Goal: Task Accomplishment & Management: Manage account settings

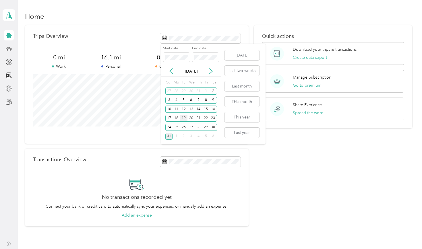
click at [184, 118] on div "19" at bounding box center [183, 118] width 7 height 7
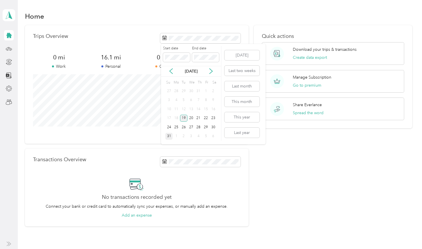
click at [184, 118] on div "19" at bounding box center [183, 118] width 7 height 7
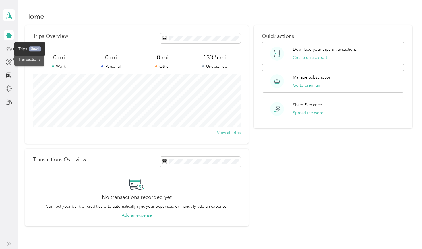
click at [7, 50] on icon at bounding box center [9, 49] width 6 height 6
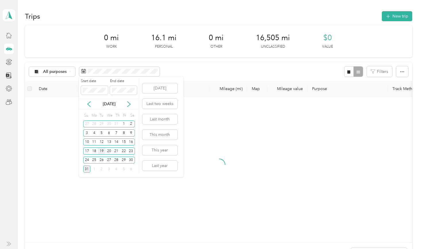
click at [100, 152] on div "19" at bounding box center [101, 151] width 7 height 7
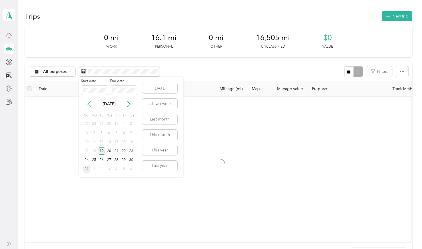
click at [100, 152] on div "19" at bounding box center [101, 151] width 7 height 7
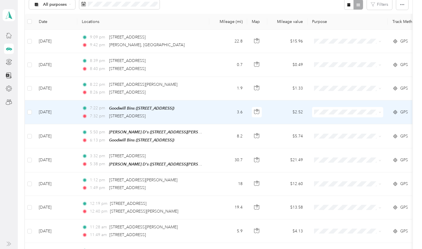
scroll to position [66, 0]
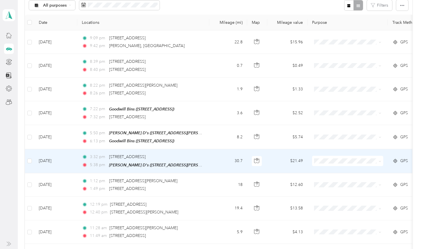
click at [404, 159] on span "GPS" at bounding box center [404, 161] width 8 height 6
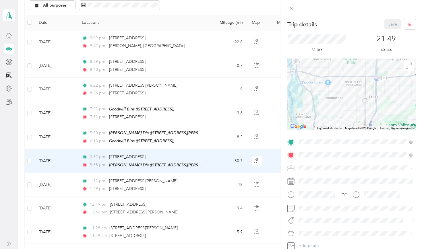
click at [256, 112] on div "Trip details Save This trip cannot be edited because it is either under review,…" at bounding box center [211, 124] width 422 height 249
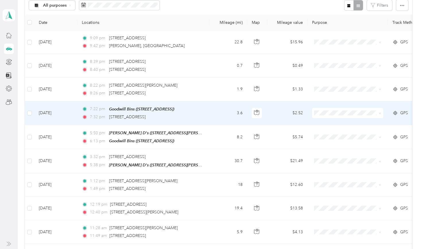
click at [399, 110] on div "GPS" at bounding box center [407, 113] width 31 height 6
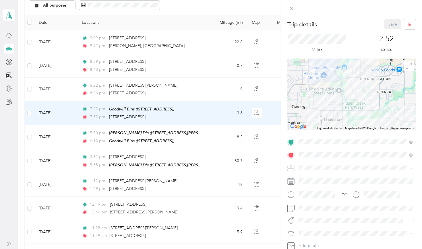
click at [256, 87] on div "Trip details Save This trip cannot be edited because it is either under review,…" at bounding box center [211, 124] width 422 height 249
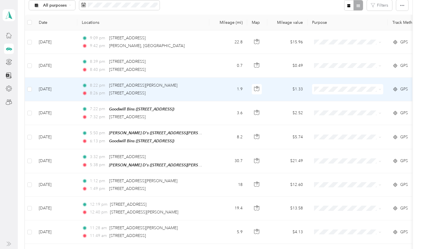
click at [395, 88] on icon at bounding box center [395, 89] width 6 height 5
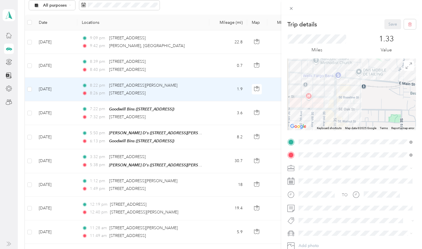
drag, startPoint x: 336, startPoint y: 106, endPoint x: 367, endPoint y: 85, distance: 37.6
click at [367, 85] on div at bounding box center [351, 95] width 129 height 72
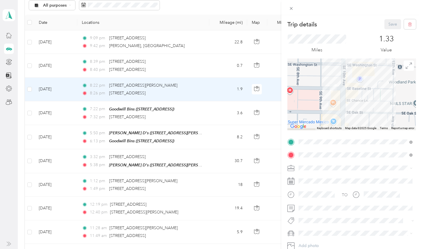
drag, startPoint x: 341, startPoint y: 100, endPoint x: 362, endPoint y: 92, distance: 22.6
click at [362, 92] on div at bounding box center [351, 95] width 129 height 72
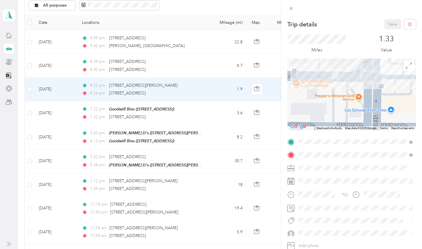
click at [256, 66] on div "Trip details Save This trip cannot be edited because it is either under review,…" at bounding box center [211, 124] width 422 height 249
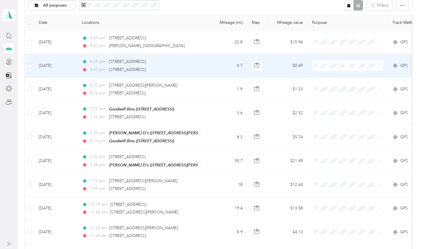
click at [399, 65] on div "GPS" at bounding box center [407, 66] width 31 height 6
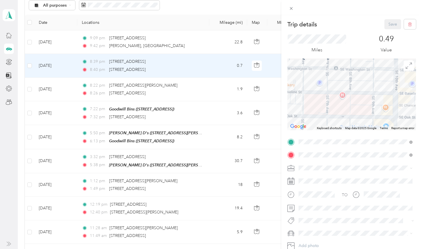
drag, startPoint x: 398, startPoint y: 95, endPoint x: 364, endPoint y: 96, distance: 34.8
click at [364, 96] on div at bounding box center [351, 95] width 129 height 72
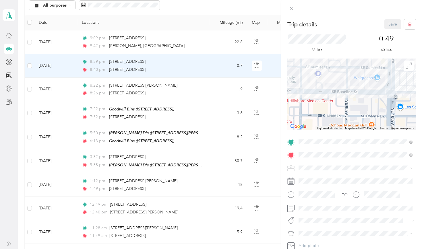
drag, startPoint x: 331, startPoint y: 81, endPoint x: 421, endPoint y: 82, distance: 89.5
click at [422, 82] on div "Trip details Save This trip cannot be edited because it is either under review,…" at bounding box center [351, 139] width 141 height 249
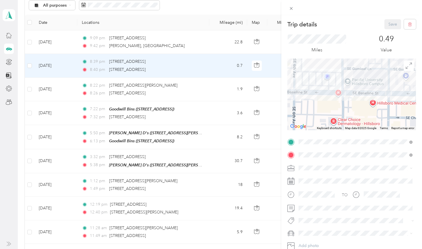
drag, startPoint x: 300, startPoint y: 84, endPoint x: 387, endPoint y: 81, distance: 87.0
click at [387, 81] on div at bounding box center [351, 95] width 129 height 72
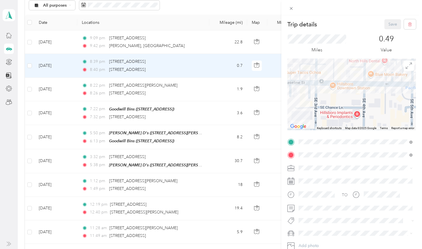
drag, startPoint x: 324, startPoint y: 80, endPoint x: 422, endPoint y: 84, distance: 97.4
click at [421, 84] on div "Trip details Save This trip cannot be edited because it is either under review,…" at bounding box center [351, 139] width 141 height 249
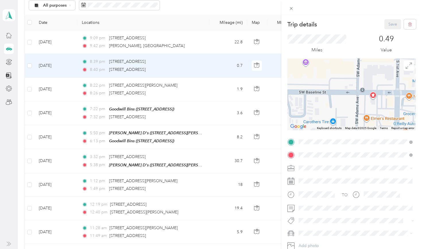
drag, startPoint x: 383, startPoint y: 92, endPoint x: 322, endPoint y: 82, distance: 62.3
click at [322, 82] on div at bounding box center [351, 95] width 129 height 72
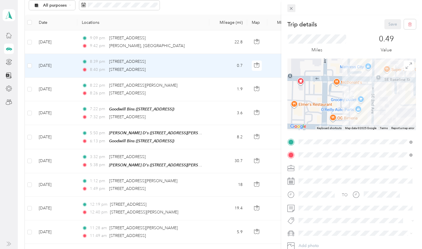
click at [291, 8] on icon at bounding box center [291, 8] width 3 height 3
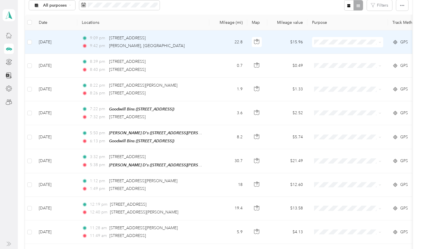
click at [405, 41] on span "GPS" at bounding box center [404, 42] width 8 height 6
